Goal: Information Seeking & Learning: Learn about a topic

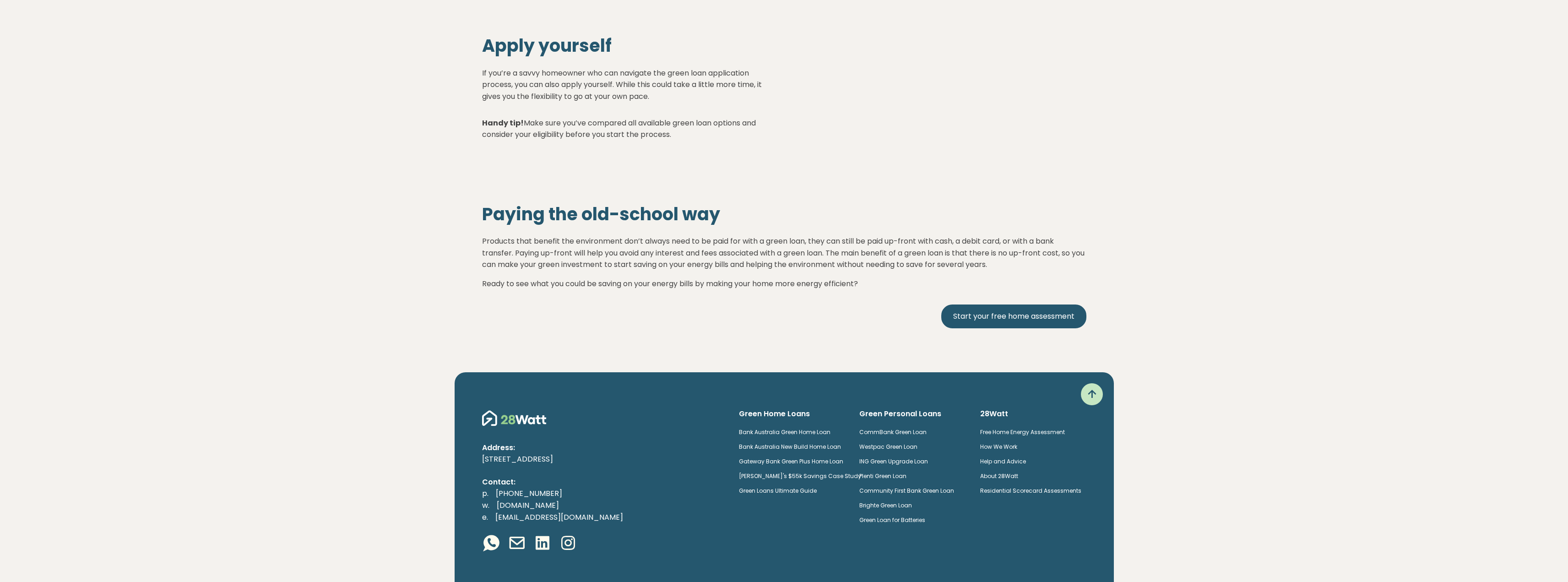
scroll to position [3698, 0]
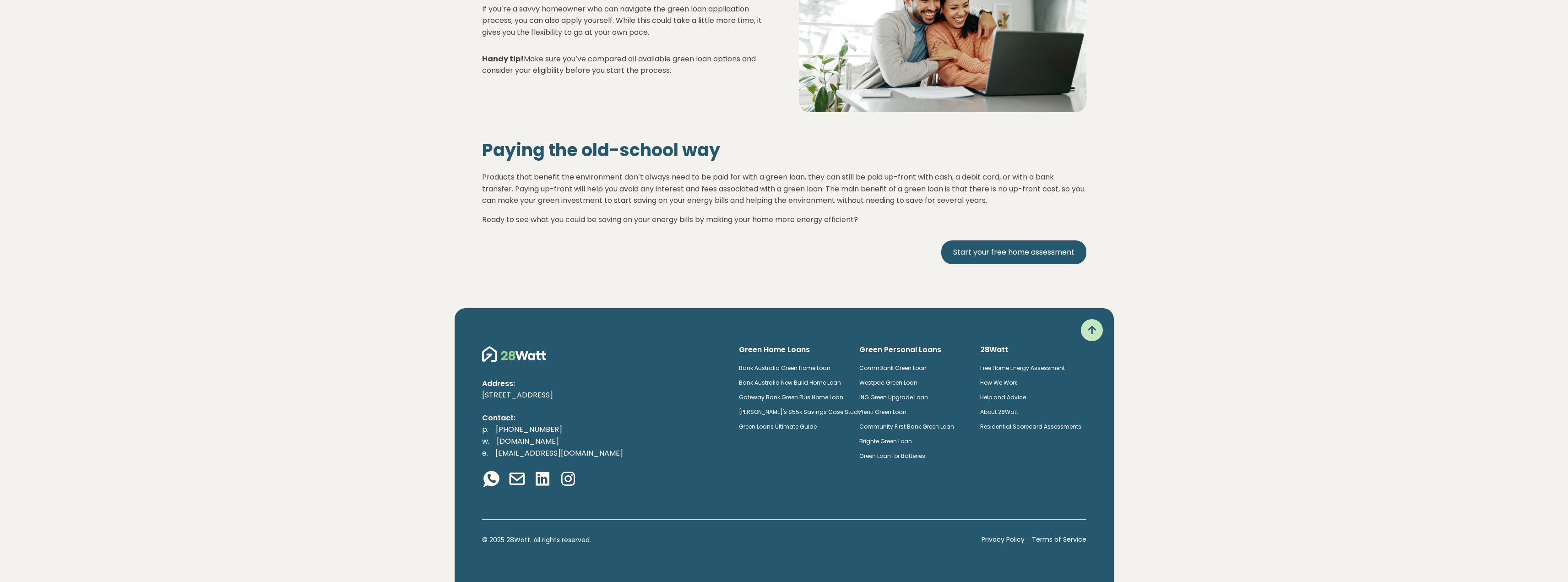
click at [893, 440] on link "Brighte Green Loan" at bounding box center [886, 441] width 53 height 8
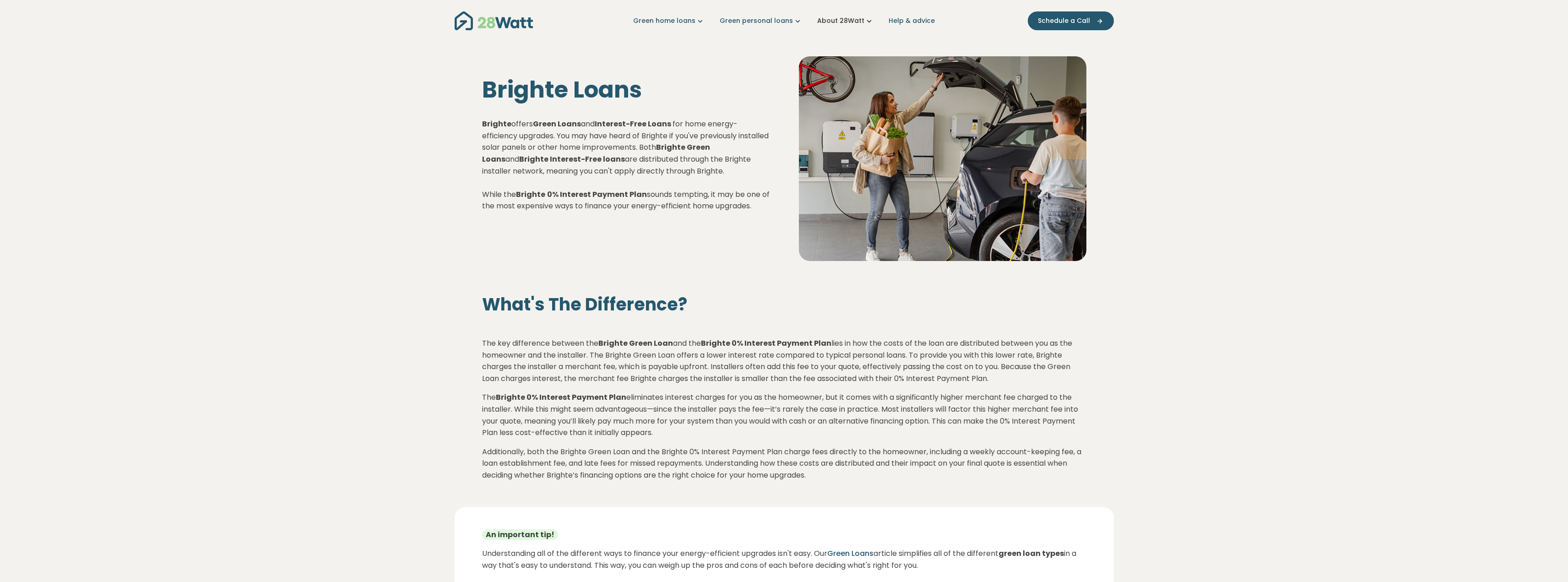
click at [849, 18] on link "About 28Watt" at bounding box center [846, 20] width 57 height 9
click at [858, 84] on link "About the team" at bounding box center [858, 86] width 89 height 17
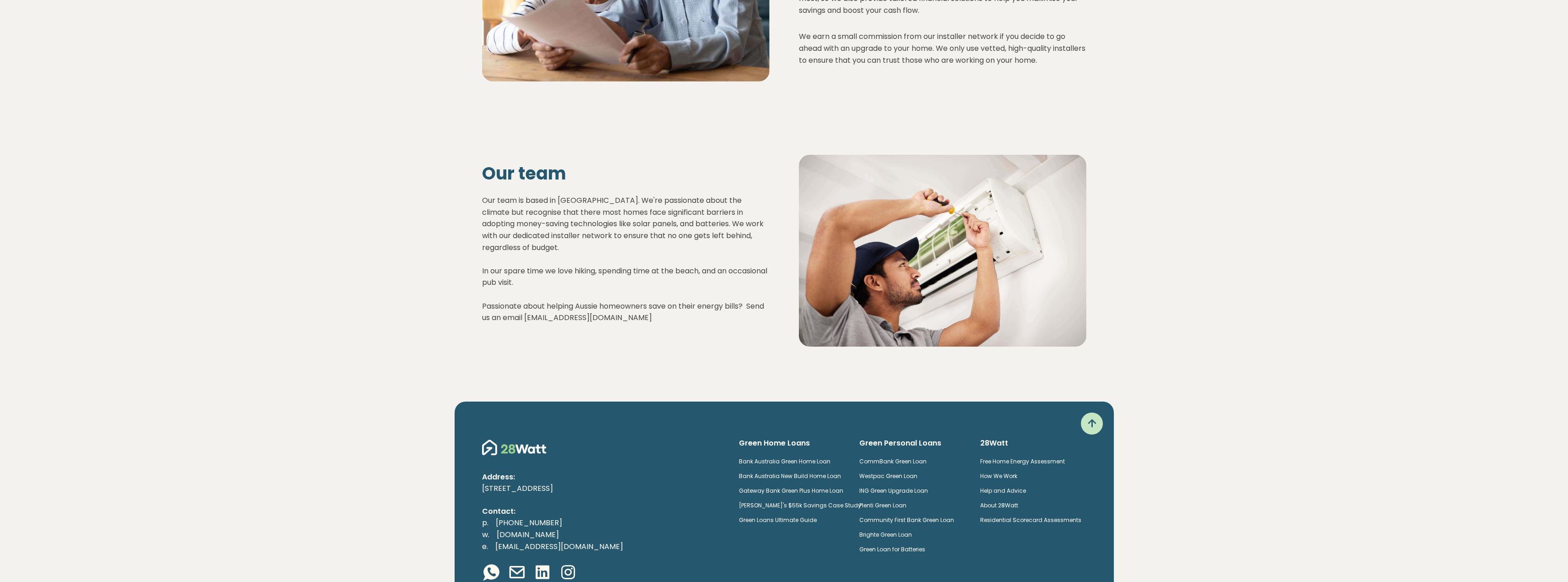
scroll to position [1070, 0]
